Goal: Communication & Community: Participate in discussion

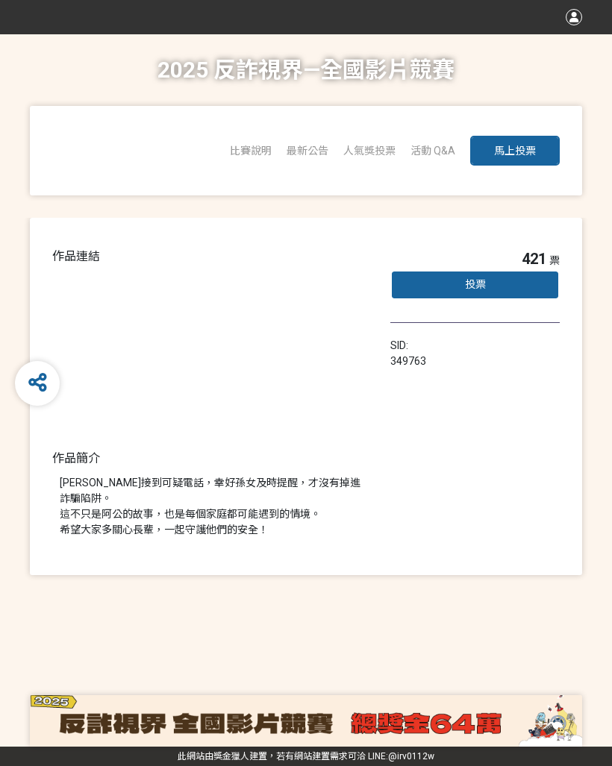
click at [492, 286] on div "投票" at bounding box center [474, 285] width 169 height 30
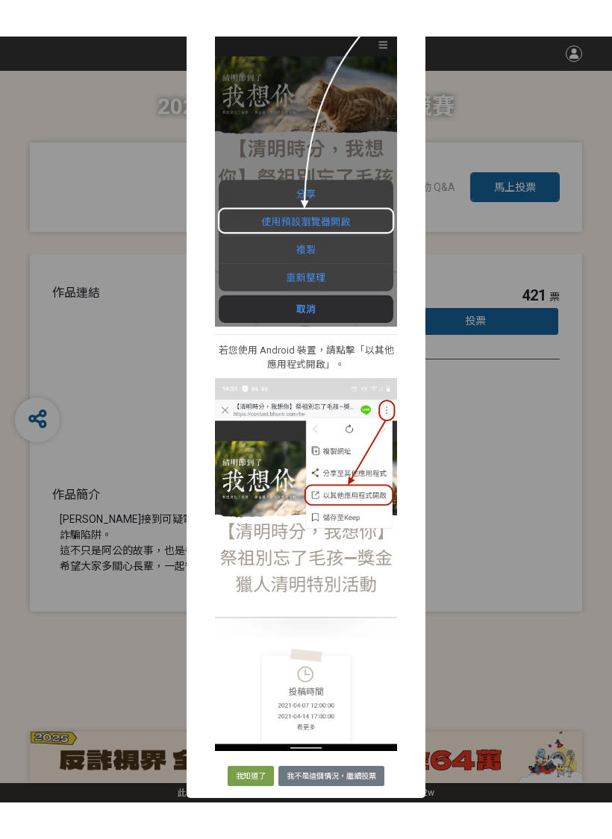
scroll to position [261, 0]
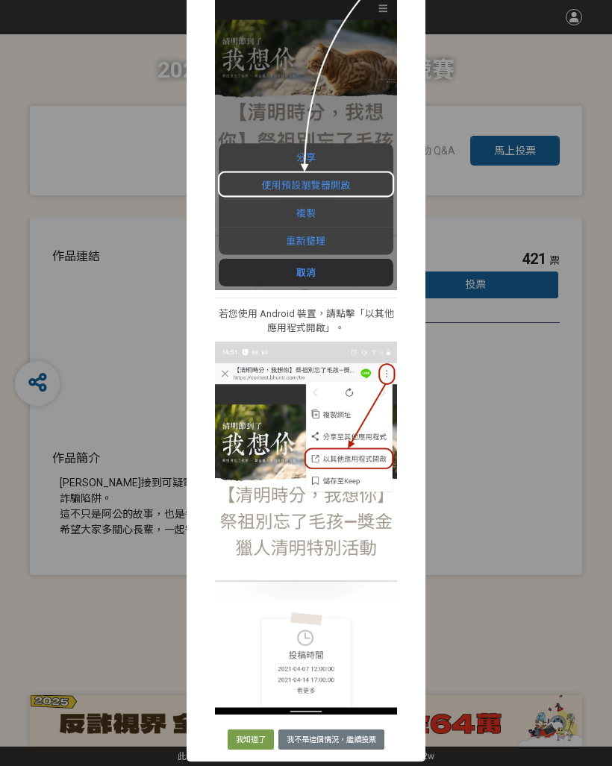
click at [543, 636] on div "i 提醒 × 我們偵測到你使用了非預設瀏覽器開啟網站，請你依照一下步驟來開啟活動網站，已確保你在投票過程中，不會發生非預期的問題。若你不是這個情況，你可以直接…" at bounding box center [306, 383] width 612 height 766
click at [530, 615] on div "i 提醒 × 我們偵測到你使用了非預設瀏覽器開啟網站，請你依照一下步驟來開啟活動網站，已確保你在投票過程中，不會發生非預期的問題。若你不是這個情況，你可以直接…" at bounding box center [306, 383] width 612 height 766
click at [110, 642] on div "i 提醒 × 我們偵測到你使用了非預設瀏覽器開啟網站，請你依照一下步驟來開啟活動網站，已確保你在投票過程中，不會發生非預期的問題。若你不是這個情況，你可以直接…" at bounding box center [306, 383] width 612 height 766
click at [242, 737] on button "我知道了" at bounding box center [251, 740] width 46 height 21
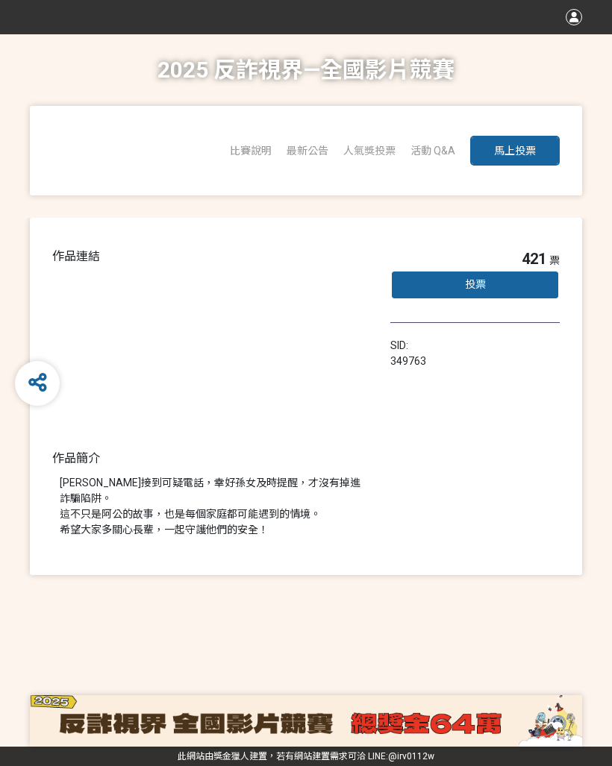
scroll to position [0, 0]
click at [459, 282] on div "投票" at bounding box center [474, 285] width 169 height 30
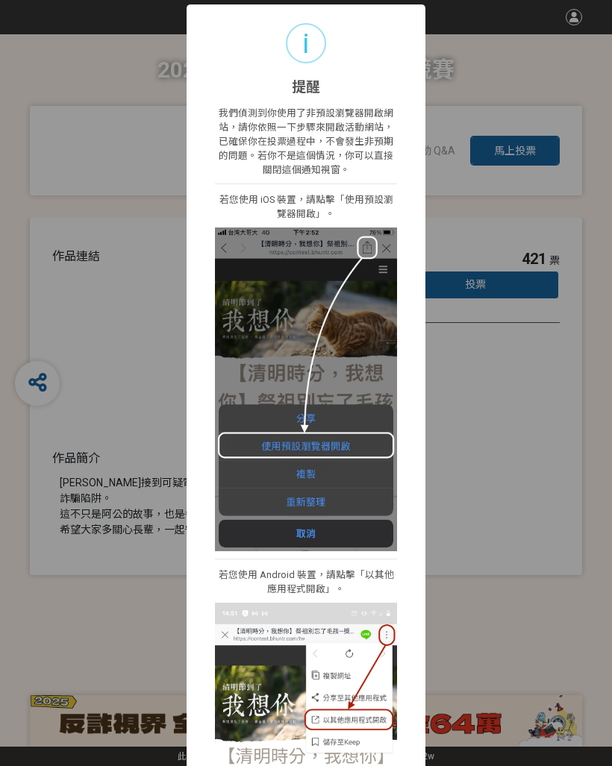
click at [66, 232] on div "i 提醒 × 我們偵測到你使用了非預設瀏覽器開啟網站，請你依照一下步驟來開啟活動網站，已確保你在投票過程中，不會發生非預期的問題。若你不是這個情況，你可以直接…" at bounding box center [306, 383] width 612 height 766
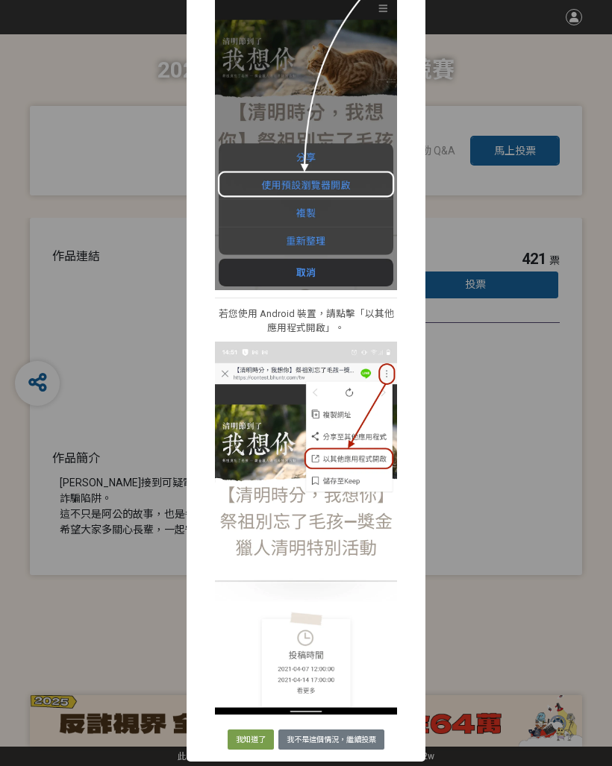
scroll to position [261, 0]
click at [245, 741] on button "我知道了" at bounding box center [251, 740] width 46 height 21
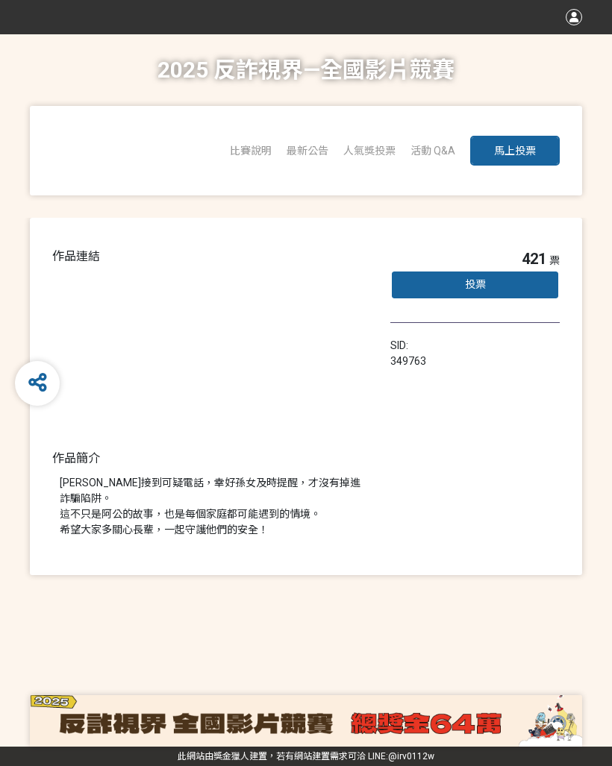
click at [508, 145] on span "馬上投票" at bounding box center [515, 151] width 42 height 12
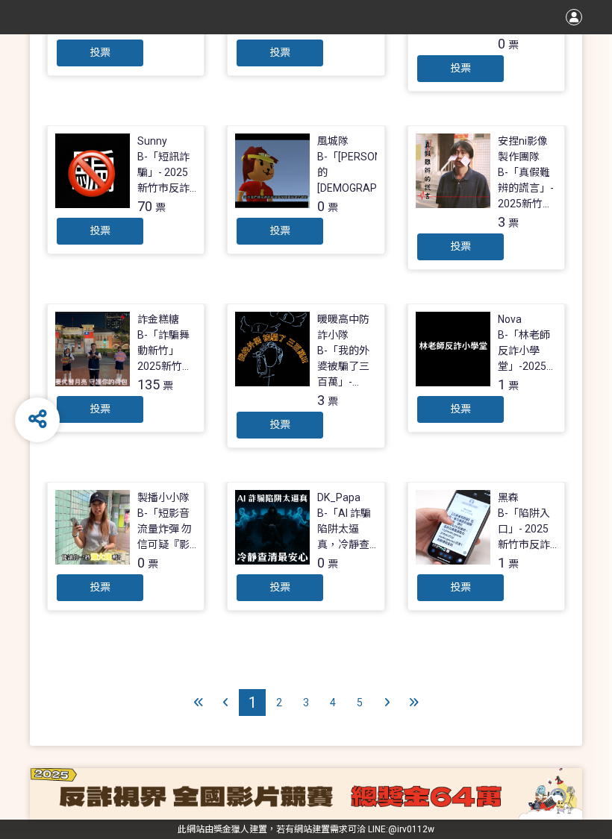
click at [283, 699] on div "2" at bounding box center [279, 702] width 27 height 27
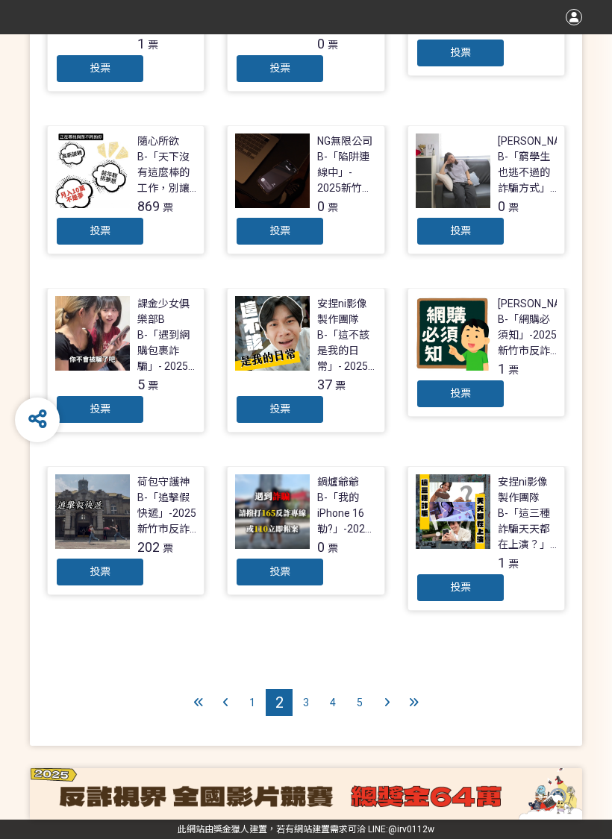
scroll to position [534, 0]
click at [307, 702] on span "3" at bounding box center [306, 703] width 6 height 12
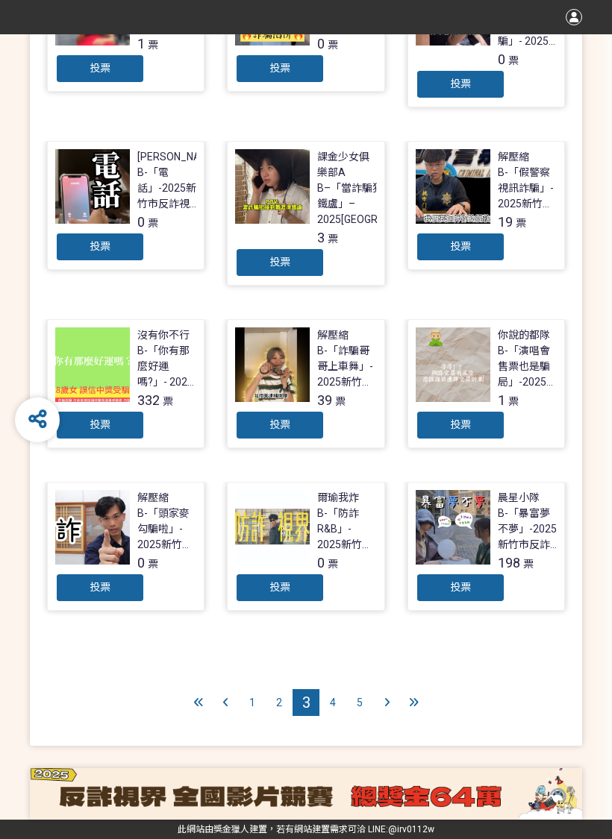
click at [336, 701] on div "4" at bounding box center [332, 702] width 27 height 27
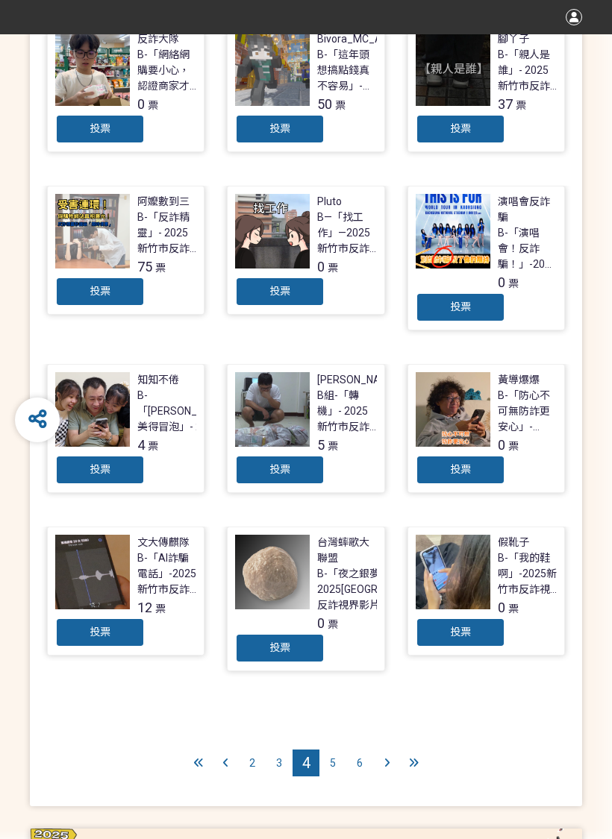
scroll to position [458, 0]
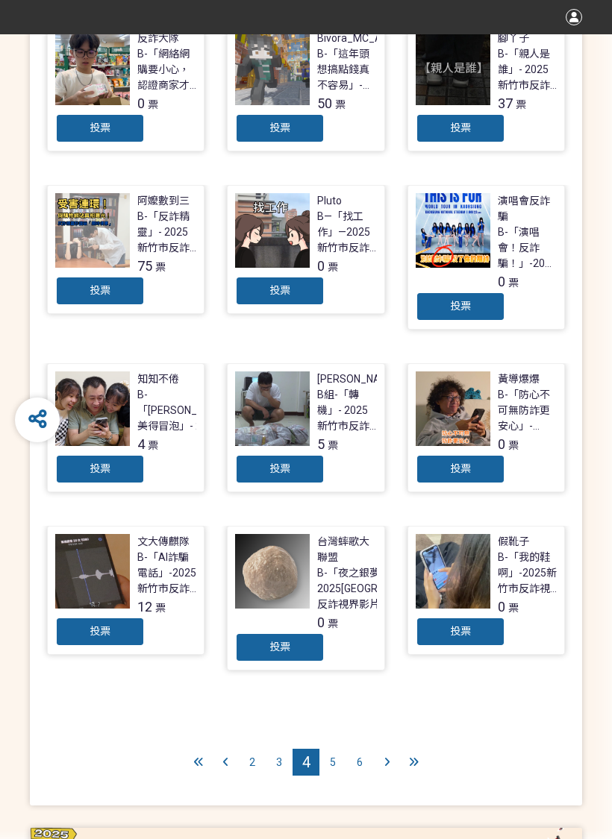
click at [338, 765] on div "5" at bounding box center [332, 762] width 27 height 27
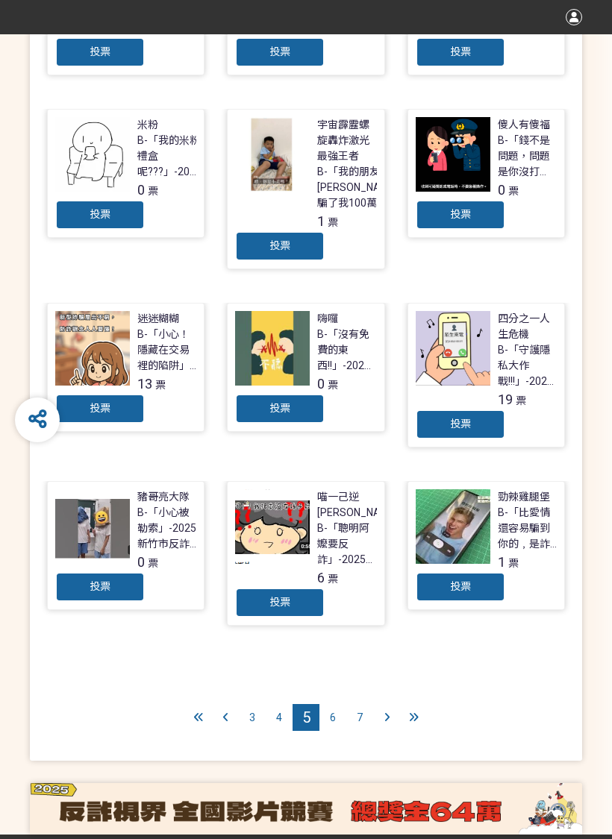
click at [338, 704] on div "6" at bounding box center [332, 717] width 27 height 27
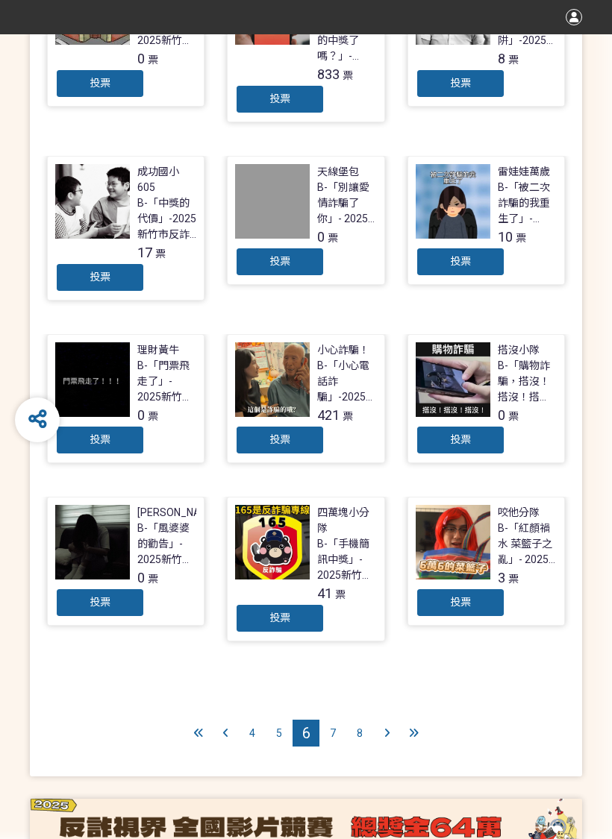
click at [336, 720] on div "7" at bounding box center [332, 733] width 27 height 27
